Goal: Task Accomplishment & Management: Complete application form

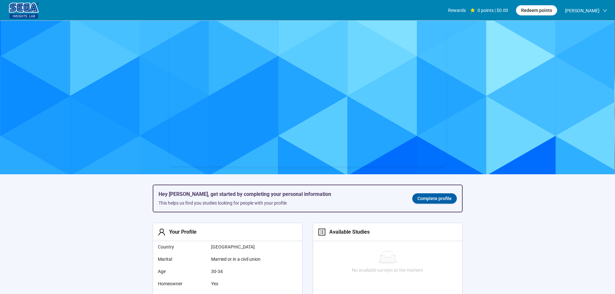
click at [421, 199] on span "Complete profile" at bounding box center [434, 198] width 34 height 7
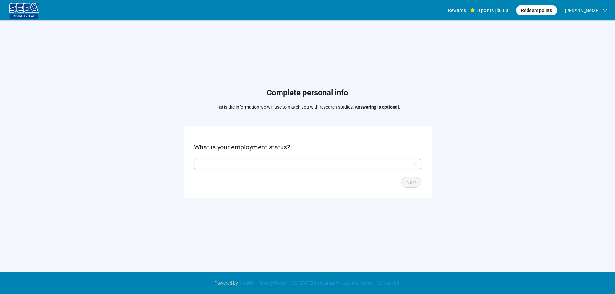
click at [220, 165] on input "search" at bounding box center [308, 164] width 220 height 10
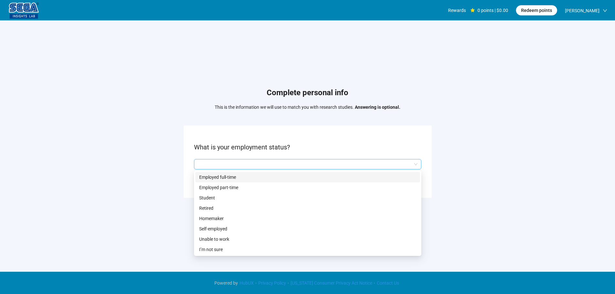
click at [220, 174] on p "Employed full-time" at bounding box center [307, 177] width 217 height 7
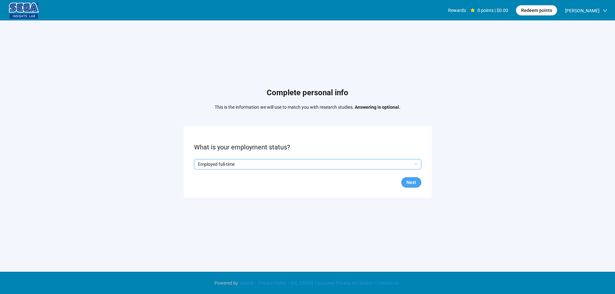
click at [418, 184] on button "Next" at bounding box center [411, 182] width 20 height 10
click at [237, 161] on input "search" at bounding box center [308, 164] width 220 height 10
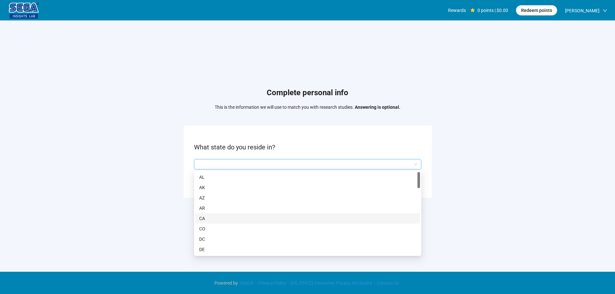
click at [212, 219] on p "CA" at bounding box center [307, 218] width 217 height 7
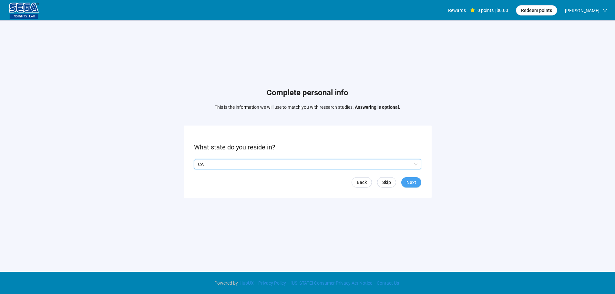
click at [412, 181] on span "Next" at bounding box center [411, 182] width 10 height 7
click at [231, 160] on input "search" at bounding box center [308, 164] width 220 height 10
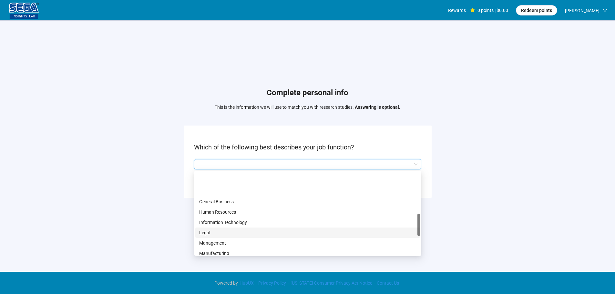
scroll to position [194, 0]
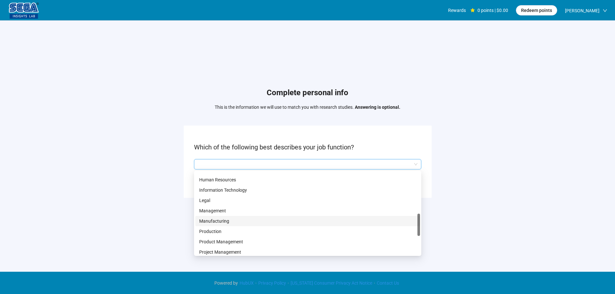
click at [225, 219] on p "Manufacturing" at bounding box center [307, 221] width 217 height 7
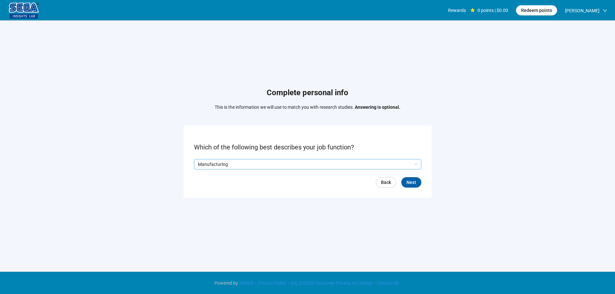
click at [414, 177] on form "Which of the following best describes your job function? Q2hhcmFjdGVyaXN0aWNBbn…" at bounding box center [308, 162] width 248 height 72
click at [414, 183] on span "Next" at bounding box center [411, 182] width 10 height 7
click at [255, 165] on input "search" at bounding box center [308, 164] width 220 height 10
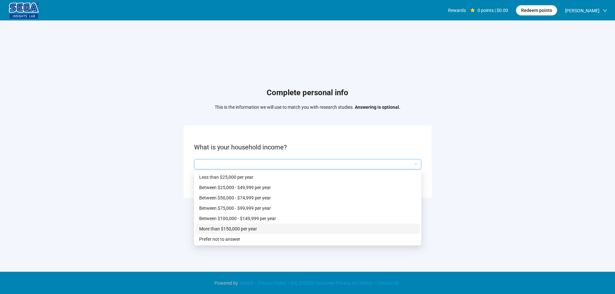
click at [266, 219] on p "Between $100,000 - $149,999 per year" at bounding box center [307, 218] width 217 height 7
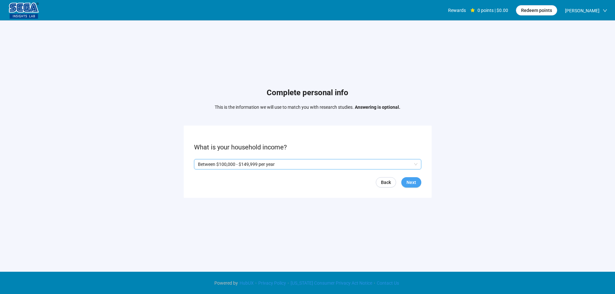
click at [413, 181] on span "Next" at bounding box center [411, 182] width 10 height 7
click at [203, 164] on p "Yes" at bounding box center [203, 164] width 7 height 7
click at [415, 181] on span "Next" at bounding box center [411, 182] width 10 height 7
click at [224, 166] on input "search" at bounding box center [308, 164] width 220 height 10
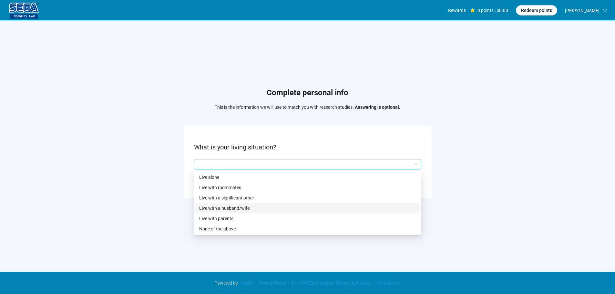
click at [243, 207] on p "Live with a husband/wife" at bounding box center [307, 208] width 217 height 7
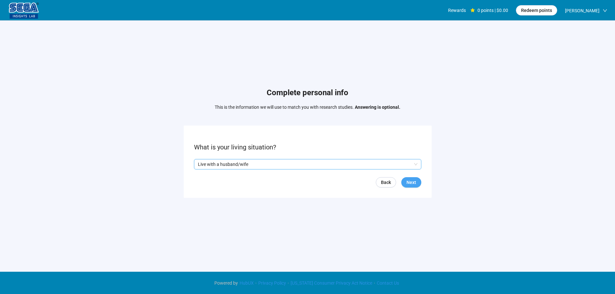
click at [409, 179] on span "Next" at bounding box center [411, 182] width 10 height 7
click at [235, 168] on input "search" at bounding box center [308, 164] width 220 height 10
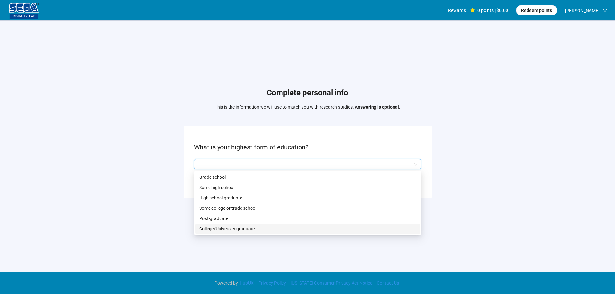
click at [224, 228] on p "College/University graduate" at bounding box center [307, 228] width 217 height 7
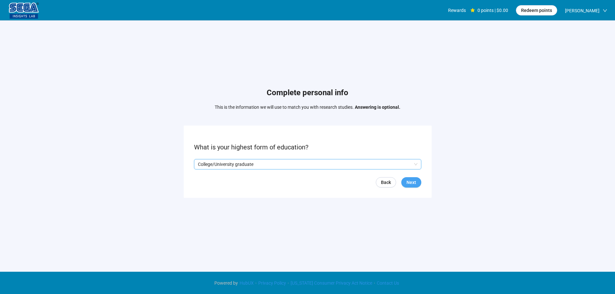
click at [414, 182] on span "Next" at bounding box center [411, 182] width 10 height 7
click at [223, 164] on input "search" at bounding box center [308, 164] width 220 height 10
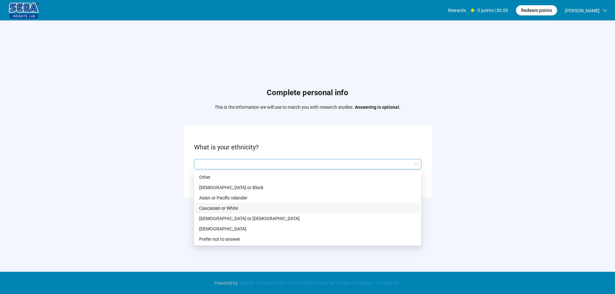
click at [222, 206] on p "Caucasian or White" at bounding box center [307, 208] width 217 height 7
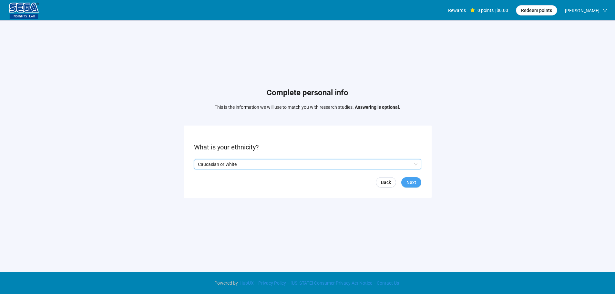
click at [411, 182] on span "Next" at bounding box center [411, 182] width 10 height 7
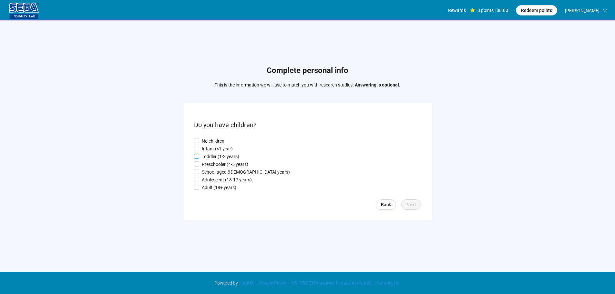
click at [219, 156] on p "Toddler (1-3 years)" at bounding box center [220, 156] width 37 height 7
click at [414, 203] on span "Next" at bounding box center [411, 204] width 10 height 7
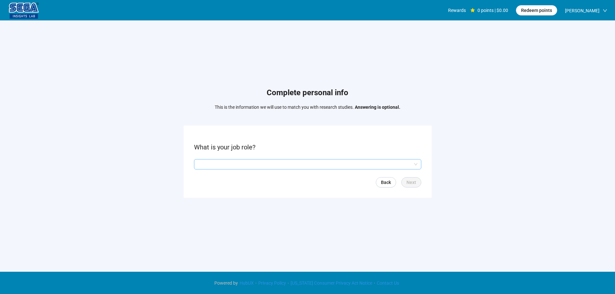
click at [218, 163] on input "search" at bounding box center [308, 164] width 220 height 10
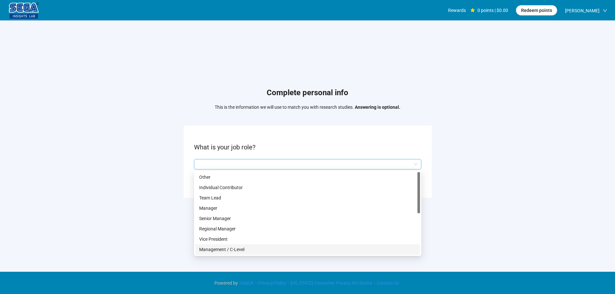
click at [234, 248] on p "Management / C-Level" at bounding box center [307, 249] width 217 height 7
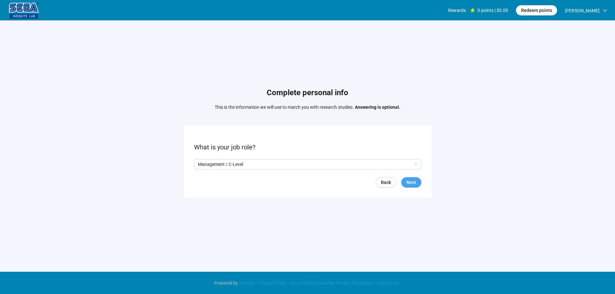
click at [414, 183] on span "Next" at bounding box center [411, 182] width 10 height 7
click at [216, 163] on input "search" at bounding box center [308, 164] width 220 height 10
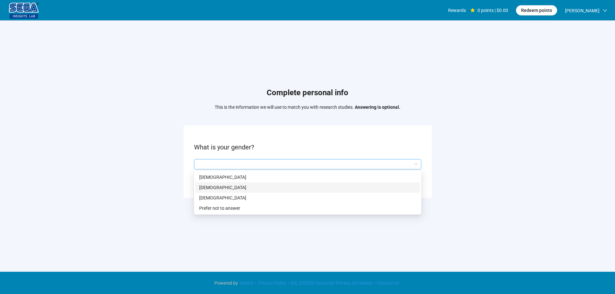
click at [209, 184] on p "[DEMOGRAPHIC_DATA]" at bounding box center [307, 187] width 217 height 7
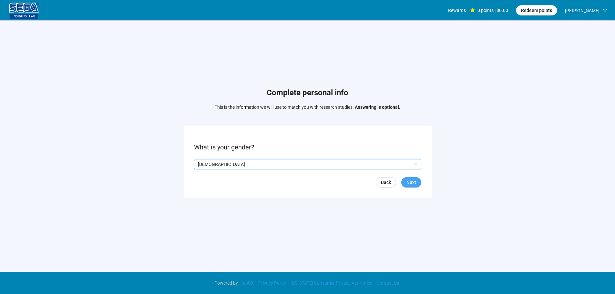
click at [408, 183] on span "Next" at bounding box center [411, 182] width 10 height 7
click at [204, 160] on input at bounding box center [208, 164] width 28 height 10
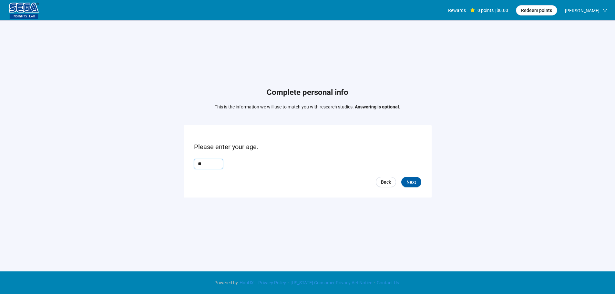
type input "**"
click at [416, 188] on form "Please enter your age. ** Back Next" at bounding box center [308, 161] width 248 height 72
click at [415, 183] on span "Next" at bounding box center [411, 182] width 10 height 7
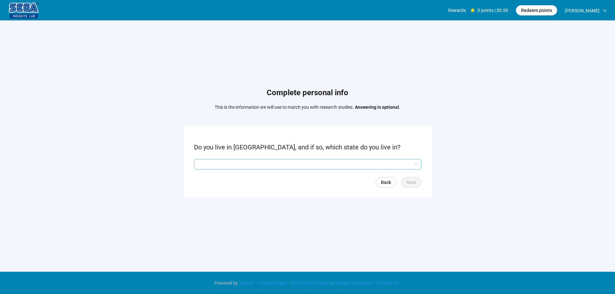
drag, startPoint x: 223, startPoint y: 165, endPoint x: 224, endPoint y: 168, distance: 3.3
click at [223, 165] on input "search" at bounding box center [308, 164] width 220 height 10
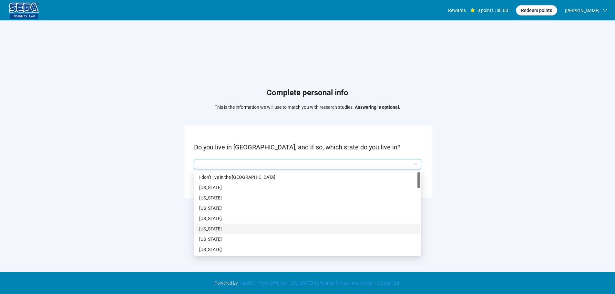
drag, startPoint x: 215, startPoint y: 231, endPoint x: 247, endPoint y: 217, distance: 35.2
click at [215, 230] on p "[US_STATE]" at bounding box center [307, 228] width 217 height 7
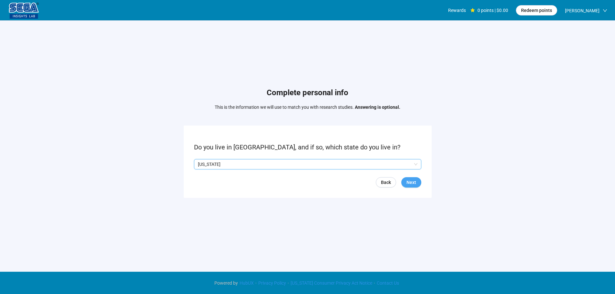
click at [410, 181] on span "Next" at bounding box center [411, 182] width 10 height 7
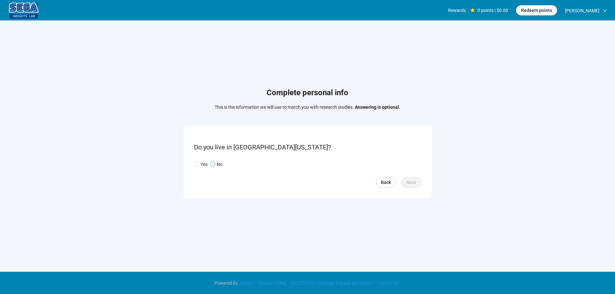
click at [216, 162] on span "No" at bounding box center [218, 164] width 7 height 7
click at [411, 182] on span "Next" at bounding box center [411, 182] width 10 height 7
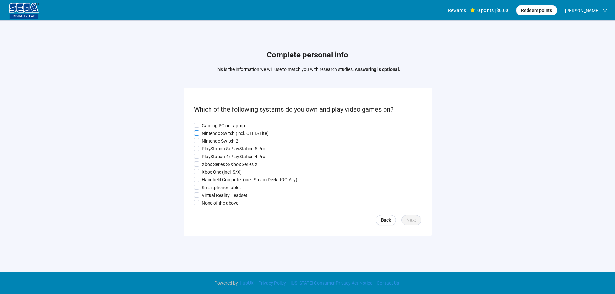
drag, startPoint x: 213, startPoint y: 127, endPoint x: 213, endPoint y: 130, distance: 3.6
click at [213, 126] on p "Gaming PC or Laptop" at bounding box center [223, 125] width 43 height 7
drag, startPoint x: 216, startPoint y: 144, endPoint x: 214, endPoint y: 159, distance: 15.3
click at [216, 144] on div "Gaming PC or Laptop Nintendo Switch (incl. OLED/Lite) Nintendo Switch 2 PlaySta…" at bounding box center [307, 164] width 227 height 85
drag, startPoint x: 214, startPoint y: 159, endPoint x: 214, endPoint y: 175, distance: 16.2
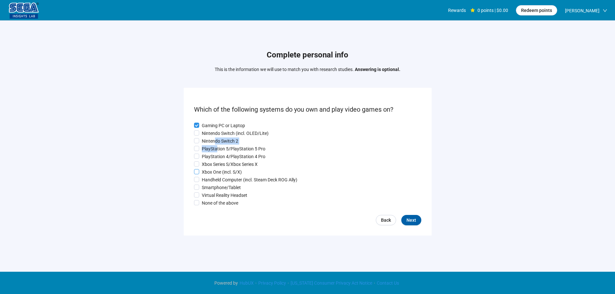
click at [214, 161] on div "Gaming PC or Laptop Nintendo Switch (incl. OLED/Lite) Nintendo Switch 2 PlaySta…" at bounding box center [307, 164] width 227 height 85
click at [214, 176] on p "Xbox One (incl. S/X)" at bounding box center [222, 172] width 40 height 7
click at [214, 185] on div "Gaming PC or Laptop Nintendo Switch (incl. OLED/Lite) Nintendo Switch 2 PlaySta…" at bounding box center [307, 164] width 227 height 85
click at [214, 194] on p "Virtual Reality Headset" at bounding box center [225, 195] width 46 height 7
click at [218, 154] on p "PlayStation 4/PlayStation 4 Pro" at bounding box center [234, 156] width 64 height 7
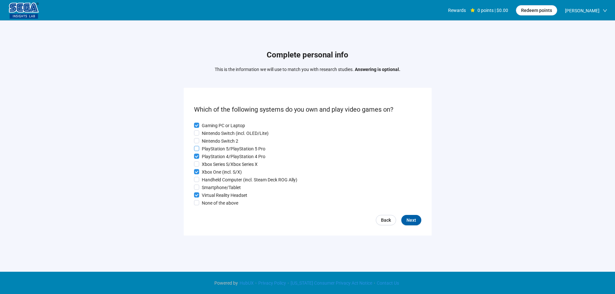
drag, startPoint x: 219, startPoint y: 145, endPoint x: 223, endPoint y: 143, distance: 4.8
click at [219, 145] on label "PlayStation 5/PlayStation 5 Pro" at bounding box center [307, 148] width 227 height 7
click at [408, 224] on span "Next" at bounding box center [411, 220] width 10 height 7
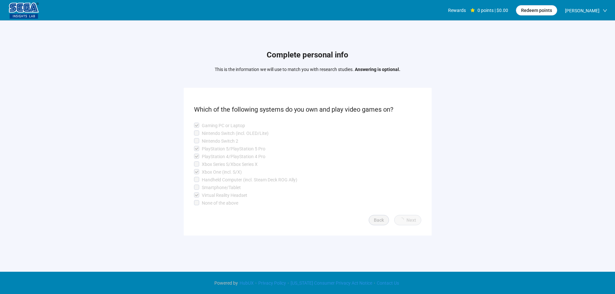
scroll to position [0, 0]
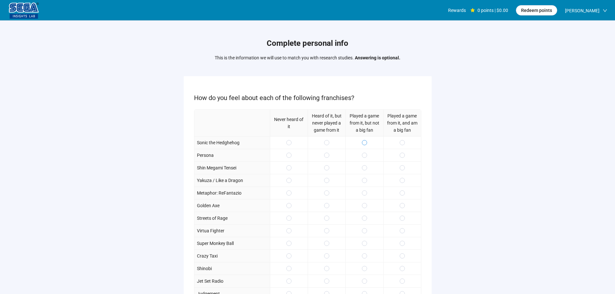
click at [365, 142] on span at bounding box center [364, 142] width 5 height 5
click at [366, 155] on span at bounding box center [364, 155] width 5 height 5
click at [365, 165] on span at bounding box center [364, 167] width 5 height 5
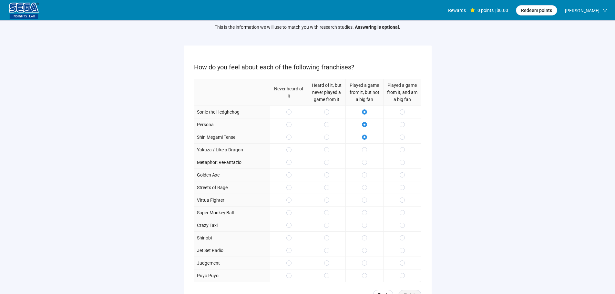
scroll to position [32, 0]
drag, startPoint x: 400, startPoint y: 146, endPoint x: 401, endPoint y: 159, distance: 13.2
click at [400, 146] on span at bounding box center [402, 148] width 5 height 5
click at [401, 159] on span at bounding box center [402, 160] width 5 height 5
click at [362, 174] on span at bounding box center [364, 173] width 5 height 5
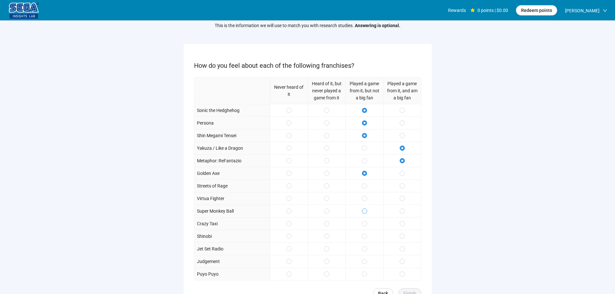
click at [365, 201] on label at bounding box center [364, 198] width 5 height 7
click at [401, 224] on span at bounding box center [402, 223] width 5 height 5
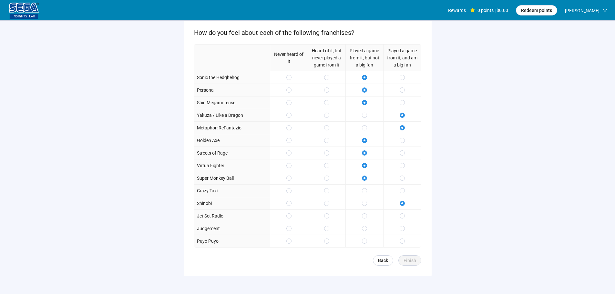
scroll to position [94, 0]
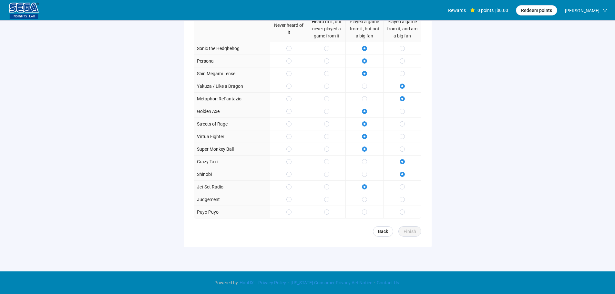
click at [368, 201] on div at bounding box center [364, 199] width 38 height 13
click at [368, 212] on div at bounding box center [364, 212] width 38 height 13
click at [364, 197] on span at bounding box center [364, 199] width 5 height 5
click at [407, 231] on span "Finish" at bounding box center [409, 231] width 13 height 7
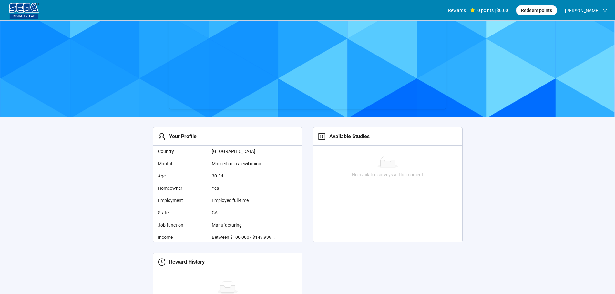
scroll to position [97, 0]
